Goal: Task Accomplishment & Management: Complete application form

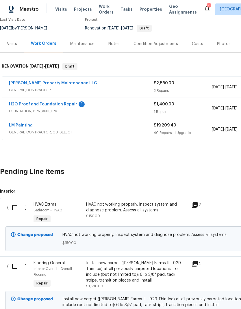
scroll to position [52, 0]
click at [93, 195] on span "Interior ( ) HVAC Extras Bathroom - HVAC Repair HVAC not working properly. Insp…" at bounding box center [163, 258] width 327 height 138
click at [15, 208] on input "checkbox" at bounding box center [17, 208] width 16 height 12
checkbox input "true"
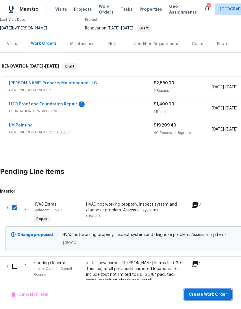
click at [215, 295] on span "Create Work Order" at bounding box center [208, 294] width 38 height 7
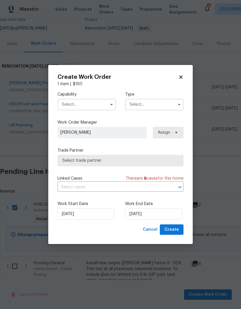
click at [84, 101] on input "text" at bounding box center [87, 105] width 58 height 12
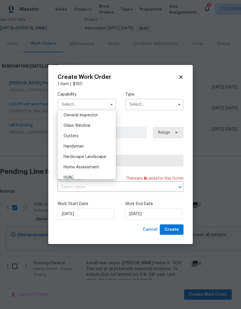
scroll to position [294, 0]
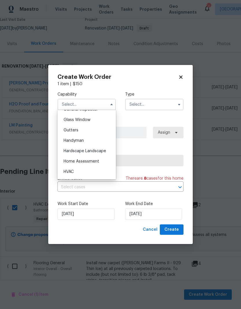
click at [81, 171] on div "HVAC" at bounding box center [86, 172] width 55 height 10
type input "HVAC"
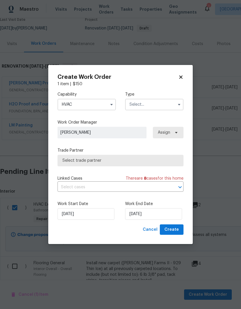
click at [147, 100] on input "text" at bounding box center [154, 105] width 58 height 12
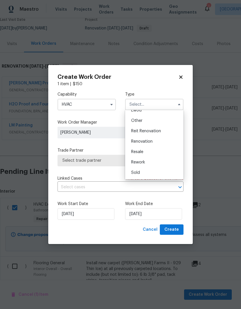
scroll to position [69, 0]
click at [151, 141] on span "Renovation" at bounding box center [141, 142] width 21 height 4
type input "Renovation"
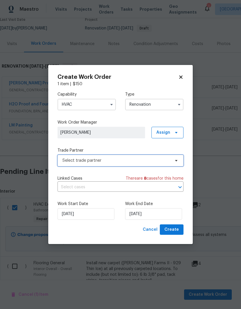
click at [158, 159] on span "Select trade partner" at bounding box center [116, 161] width 108 height 6
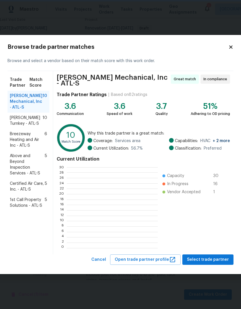
scroll to position [81, 91]
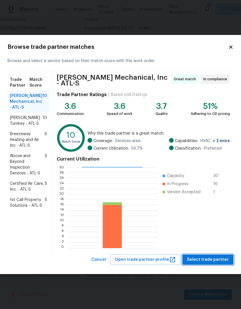
click at [212, 259] on span "Select trade partner" at bounding box center [208, 259] width 42 height 7
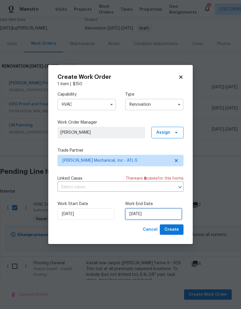
click at [162, 214] on input "[DATE]" at bounding box center [153, 214] width 57 height 12
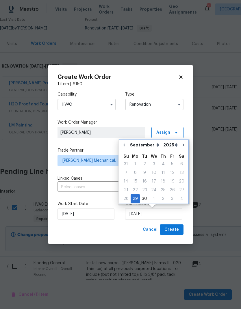
click at [181, 143] on icon "Go to next month" at bounding box center [183, 145] width 5 height 5
type input "10/29/2025"
select select "9"
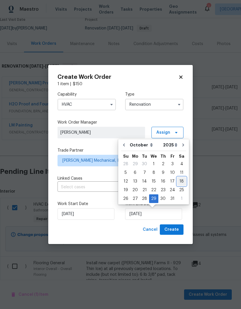
click at [180, 178] on div "18" at bounding box center [181, 181] width 9 height 8
type input "[DATE]"
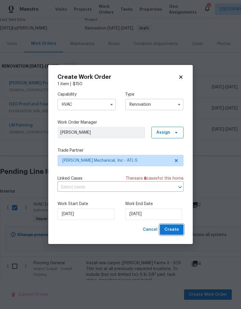
click at [177, 231] on span "Create" at bounding box center [171, 229] width 14 height 7
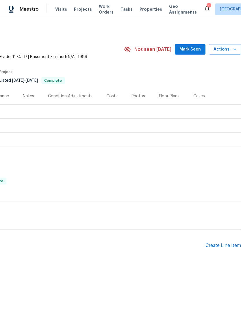
scroll to position [0, 86]
click at [224, 205] on div "Create Line Item" at bounding box center [224, 245] width 36 height 5
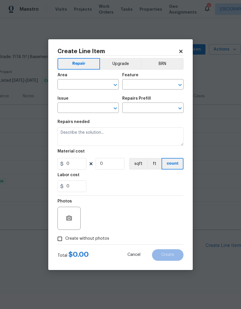
click at [86, 81] on input "text" at bounding box center [80, 85] width 45 height 9
type input "attic"
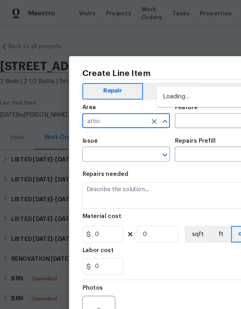
click at [89, 86] on input "attic" at bounding box center [80, 85] width 45 height 9
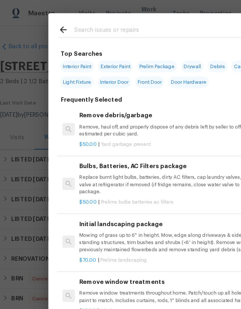
scroll to position [4, 0]
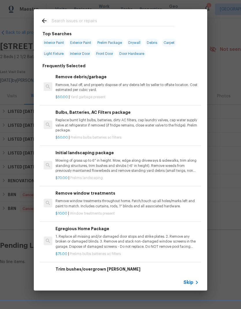
click at [192, 205] on span "Skip" at bounding box center [189, 283] width 10 height 6
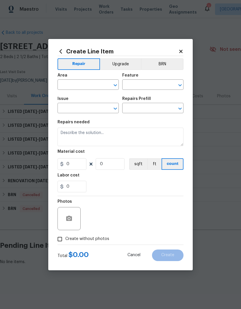
click at [90, 85] on input "text" at bounding box center [80, 85] width 45 height 9
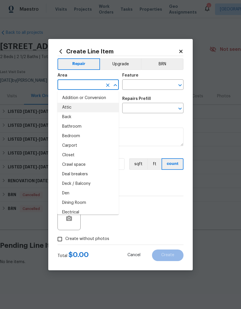
click at [73, 107] on li "Attic" at bounding box center [88, 108] width 61 height 10
type input "Attic"
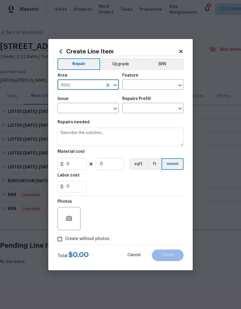
click at [151, 84] on input "text" at bounding box center [144, 85] width 45 height 9
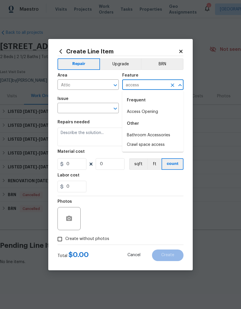
click at [149, 111] on li "Access Opening" at bounding box center [152, 112] width 61 height 10
type input "Access Opening"
click at [84, 107] on input "text" at bounding box center [80, 108] width 45 height 9
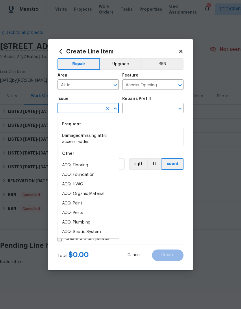
click at [90, 140] on li "Damaged/missing attic access ladder" at bounding box center [88, 139] width 61 height 16
type input "Damaged/missing attic access ladder"
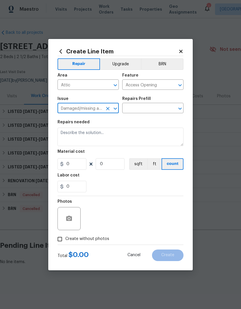
click at [145, 108] on input "text" at bounding box center [144, 108] width 45 height 9
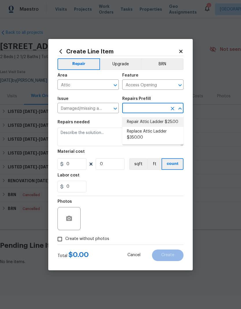
click at [166, 125] on li "Repair Attic Ladder $25.00" at bounding box center [152, 122] width 61 height 10
type input "Repair Attic Ladder $25.00"
type textarea "Repair/adjust attic access ladder"
type input "1"
type input "Repair Attic Ladder $25.00"
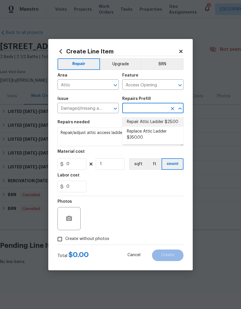
type input "25"
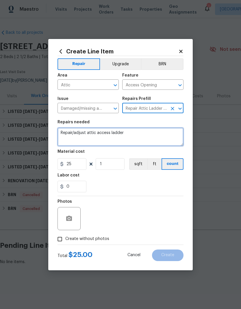
click at [145, 134] on textarea "Repair/adjust attic access ladder" at bounding box center [121, 137] width 126 height 18
type textarea "Repair/adjust attic access ladder and the trim"
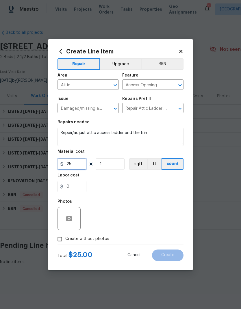
click at [64, 162] on input "25" at bounding box center [72, 164] width 29 height 12
type input "125"
click at [71, 205] on icon "button" at bounding box center [69, 218] width 6 height 5
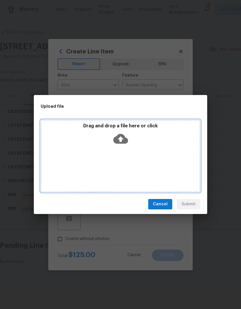
click at [149, 154] on div "Drag and drop a file here or click" at bounding box center [121, 156] width 160 height 72
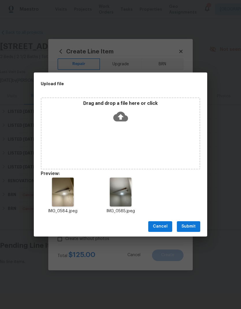
click at [195, 205] on button "Submit" at bounding box center [188, 226] width 23 height 11
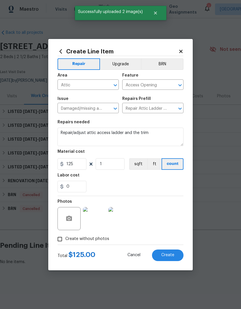
click at [167, 205] on span "Create" at bounding box center [167, 255] width 13 height 4
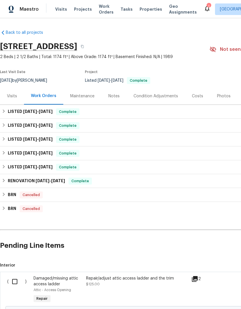
click at [16, 205] on input "checkbox" at bounding box center [17, 282] width 16 height 12
checkbox input "true"
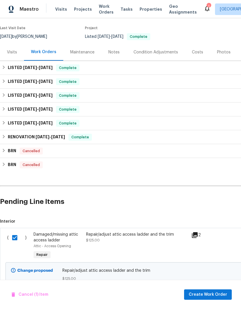
scroll to position [44, 0]
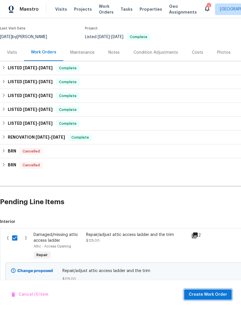
click at [209, 205] on span "Create Work Order" at bounding box center [208, 294] width 38 height 7
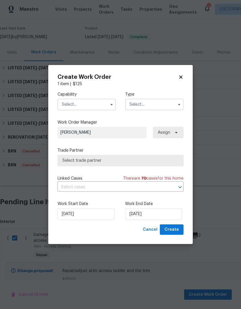
click at [93, 100] on input "text" at bounding box center [87, 105] width 58 height 12
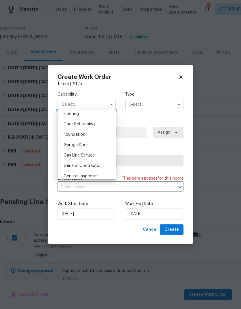
scroll to position [237, 0]
click at [95, 155] on span "General Contractor" at bounding box center [82, 156] width 37 height 4
type input "General Contractor"
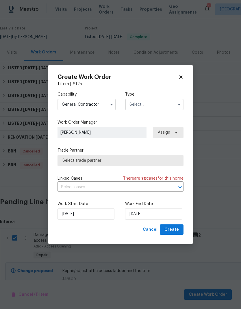
click at [155, 103] on input "text" at bounding box center [154, 105] width 58 height 12
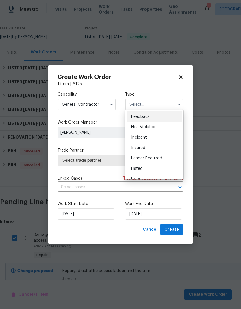
click at [147, 169] on div "Listed" at bounding box center [154, 169] width 55 height 10
type input "Listed"
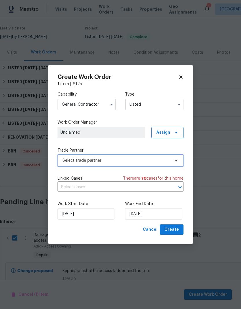
click at [146, 159] on span "Select trade partner" at bounding box center [116, 161] width 108 height 6
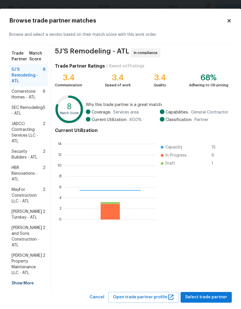
scroll to position [81, 92]
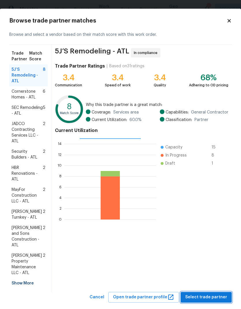
click at [211, 205] on span "Select trade partner" at bounding box center [206, 297] width 42 height 7
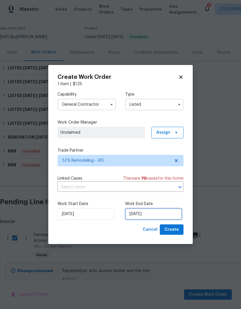
click at [161, 205] on input "[DATE]" at bounding box center [153, 214] width 57 height 12
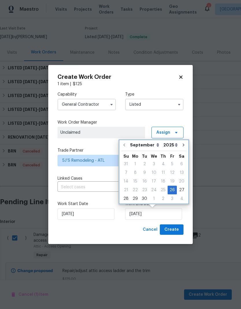
click at [181, 147] on icon "Go to next month" at bounding box center [183, 145] width 5 height 5
type input "10/26/2025"
select select "9"
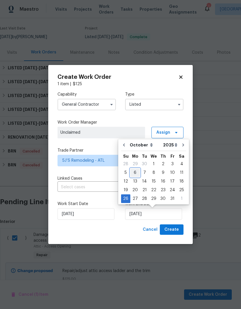
click at [137, 175] on div "6" at bounding box center [135, 173] width 10 height 8
type input "10/6/2025"
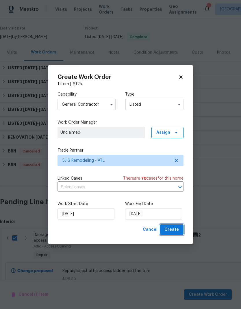
click at [169, 205] on span "Create" at bounding box center [171, 229] width 14 height 7
checkbox input "false"
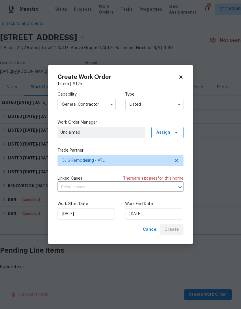
scroll to position [0, 0]
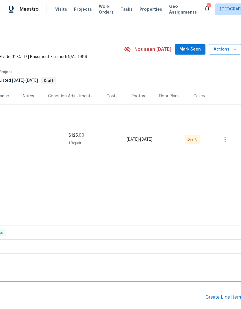
scroll to position [0, 86]
click at [226, 140] on icon "button" at bounding box center [225, 139] width 7 height 7
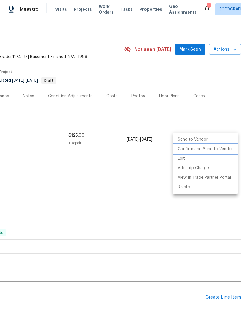
click at [216, 149] on li "Confirm and Send to Vendor" at bounding box center [205, 150] width 64 height 10
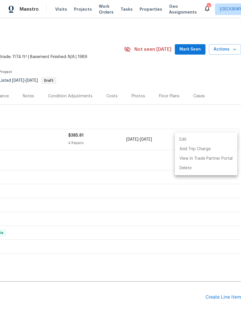
click at [192, 47] on div at bounding box center [120, 154] width 241 height 309
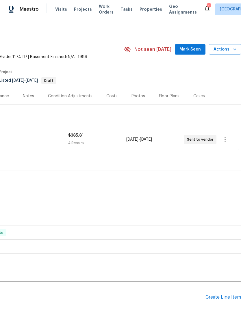
click at [192, 46] on span "Mark Seen" at bounding box center [189, 49] width 21 height 7
